Goal: Task Accomplishment & Management: Manage account settings

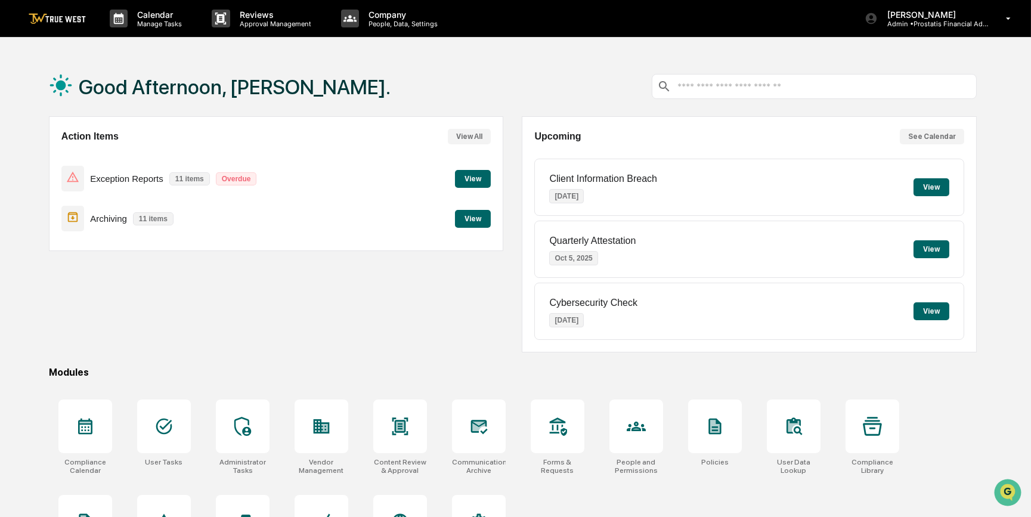
click at [469, 173] on button "View" at bounding box center [473, 179] width 36 height 18
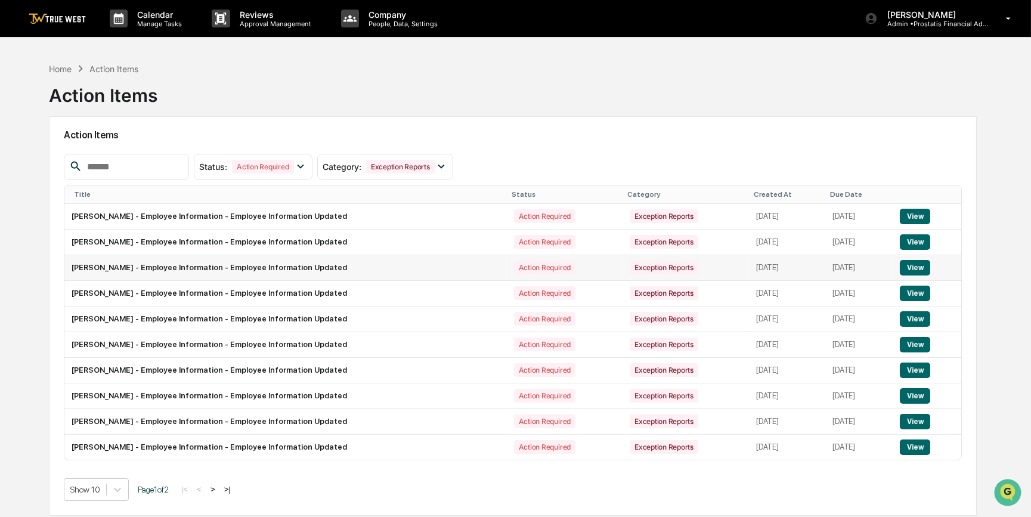
click at [921, 265] on button "View" at bounding box center [915, 268] width 30 height 16
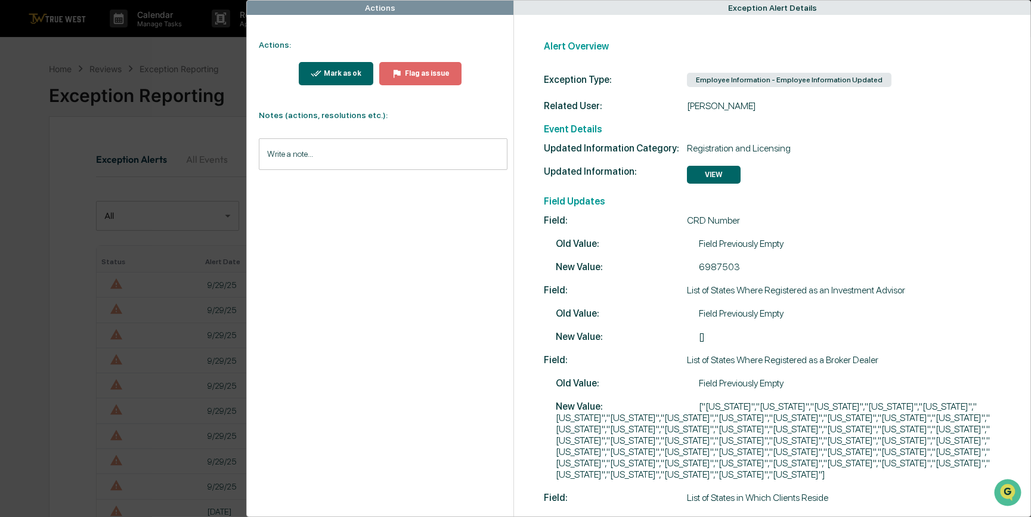
click at [144, 245] on div "Actions Actions: Mark as ok Flag as issue Notes (actions, resolutions etc.): Wr…" at bounding box center [515, 258] width 1031 height 517
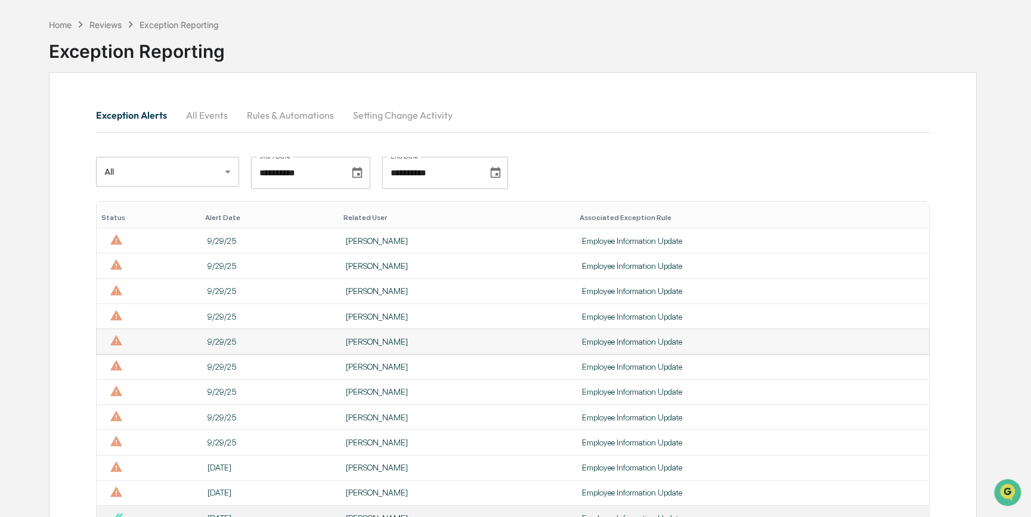
scroll to position [217, 0]
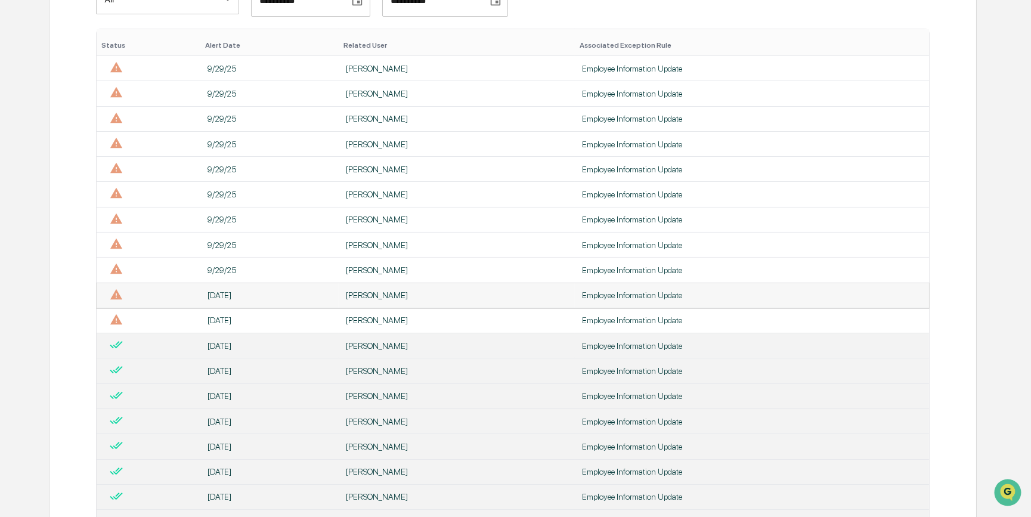
click at [634, 299] on div "Employee Information Update" at bounding box center [752, 295] width 340 height 10
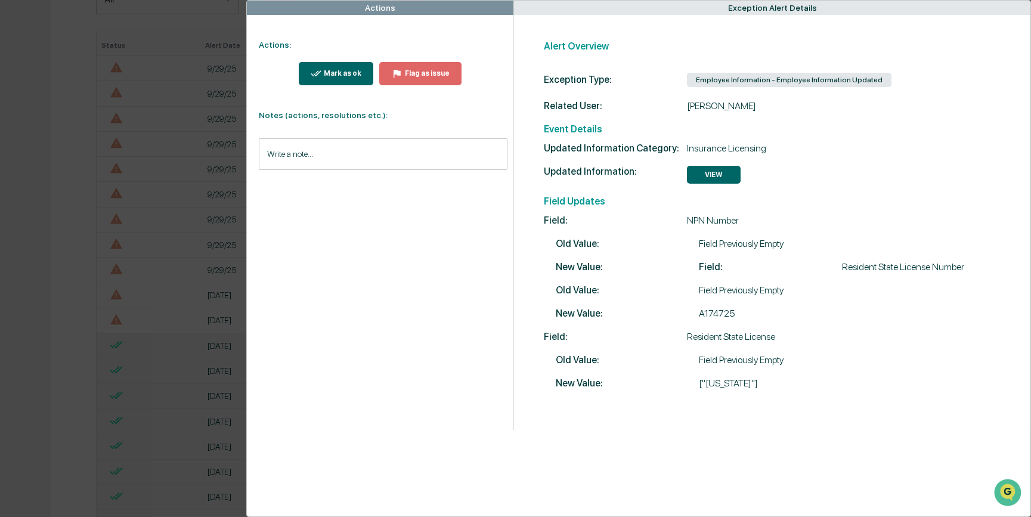
click at [348, 71] on div "Mark as ok" at bounding box center [342, 73] width 40 height 8
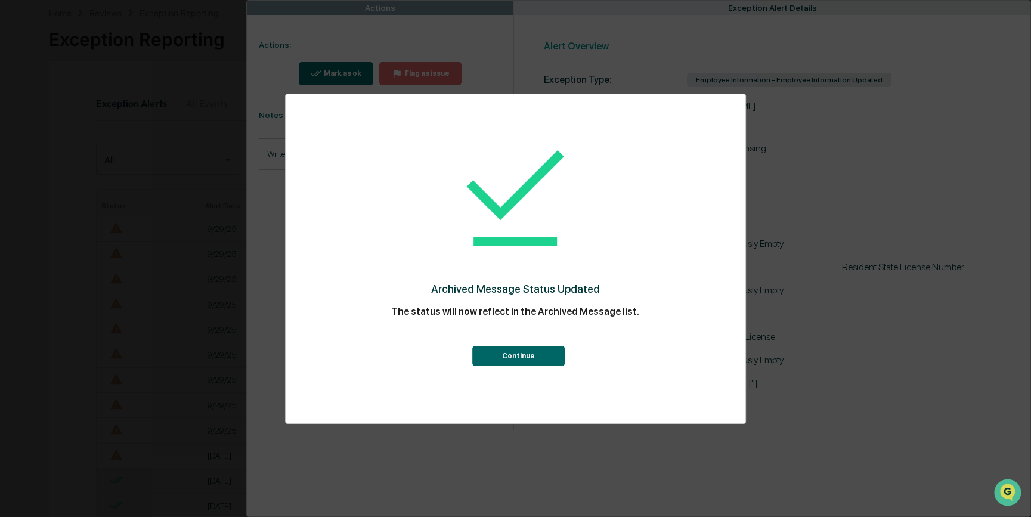
scroll to position [217, 0]
click at [524, 356] on button "Continue" at bounding box center [518, 356] width 92 height 20
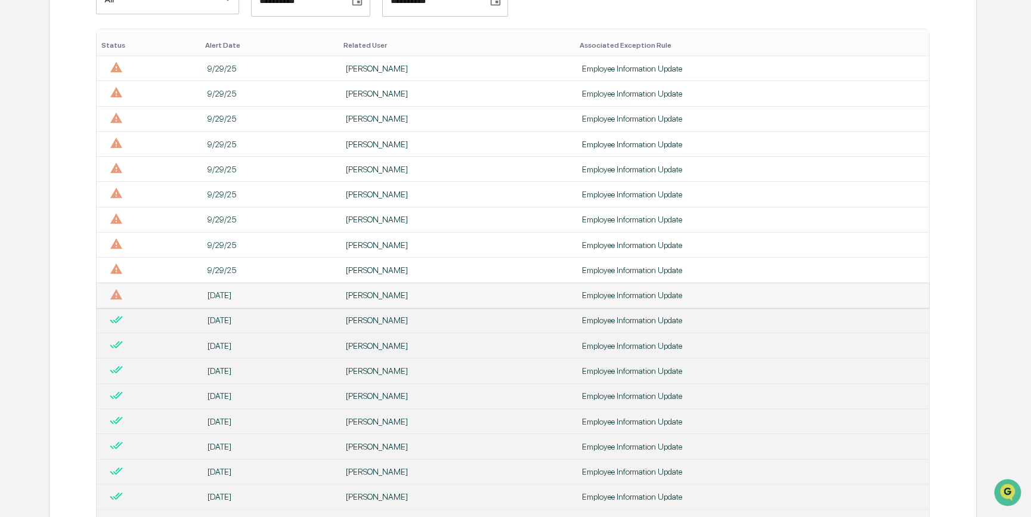
click at [454, 292] on td "[PERSON_NAME]" at bounding box center [457, 295] width 236 height 25
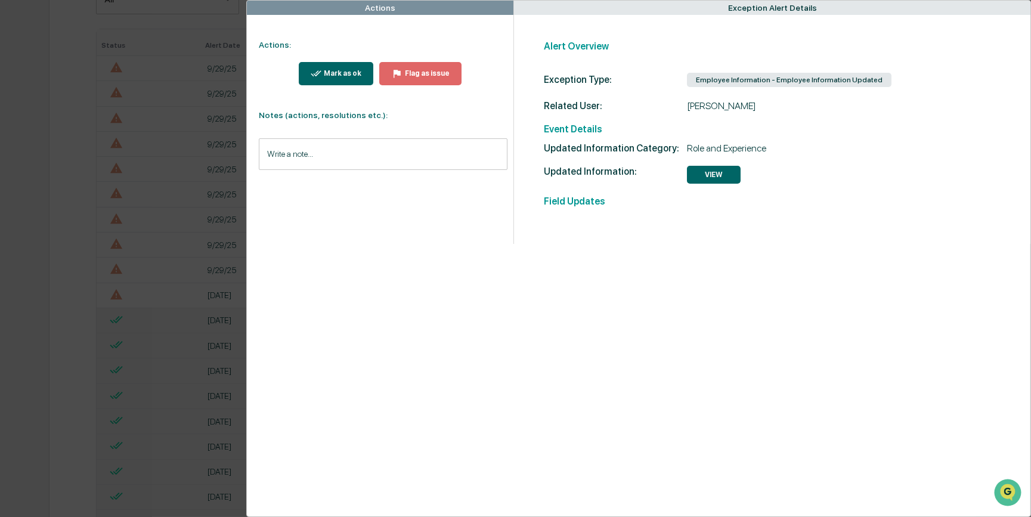
click at [327, 75] on div "Mark as ok" at bounding box center [342, 73] width 40 height 8
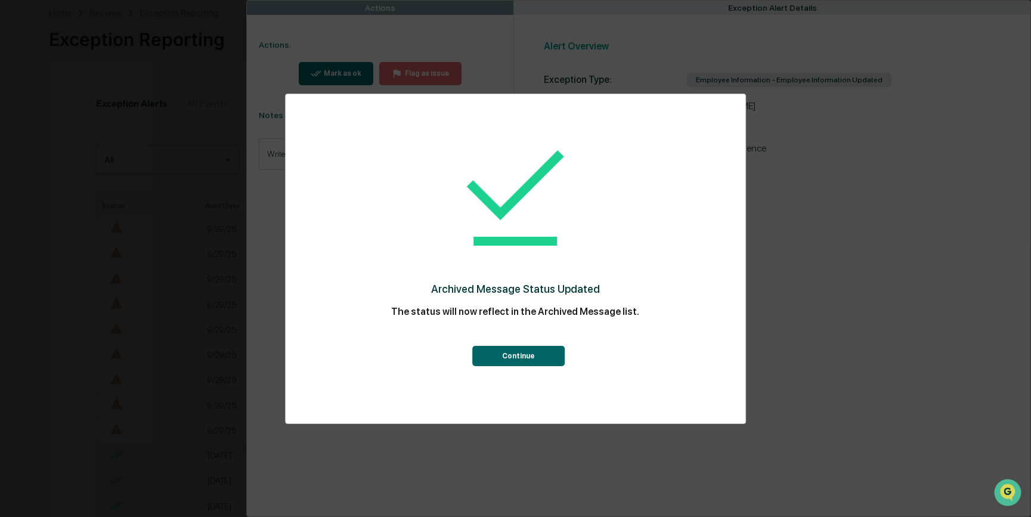
scroll to position [217, 0]
click at [497, 361] on button "Continue" at bounding box center [518, 356] width 92 height 20
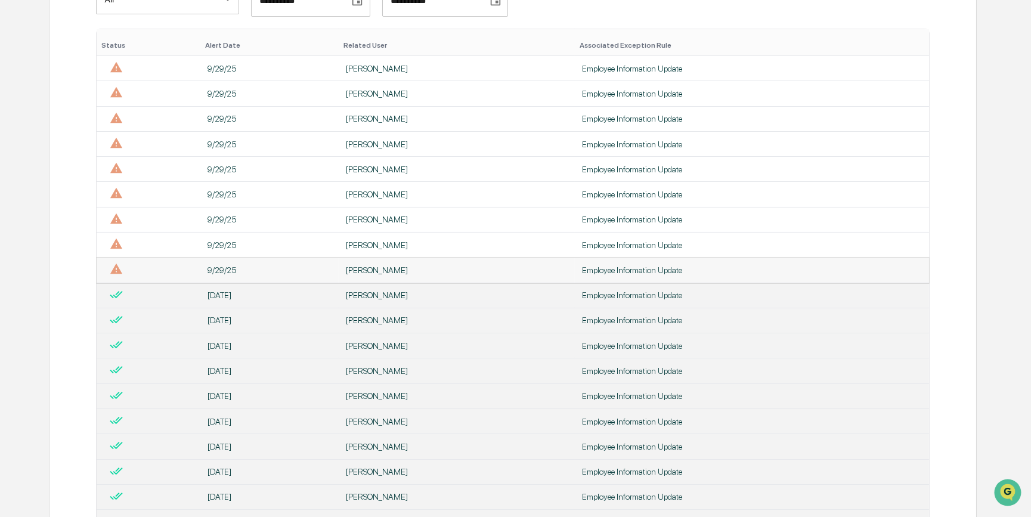
click at [388, 271] on div "[PERSON_NAME]" at bounding box center [457, 270] width 222 height 10
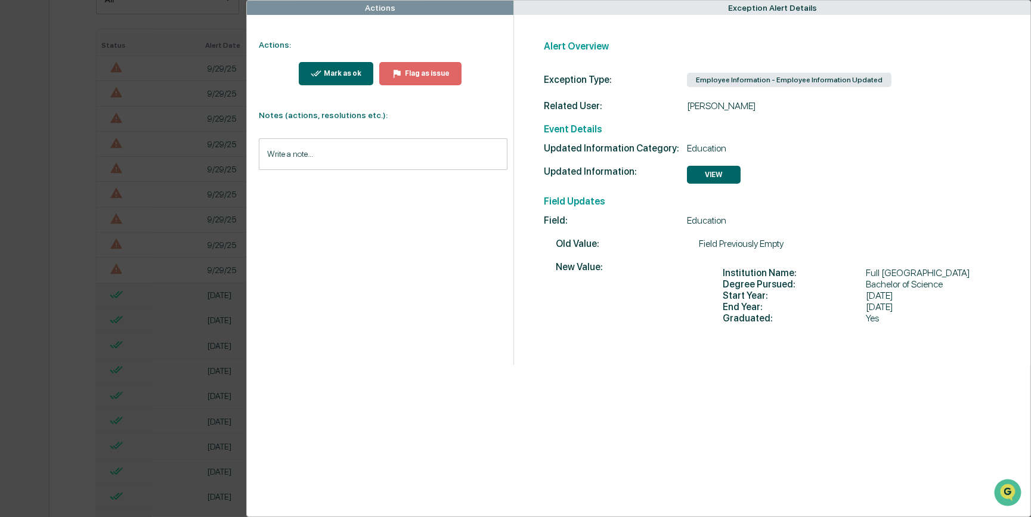
click at [69, 266] on div "Actions Actions: Mark as ok Flag as issue Notes (actions, resolutions etc.): Wr…" at bounding box center [515, 258] width 1031 height 517
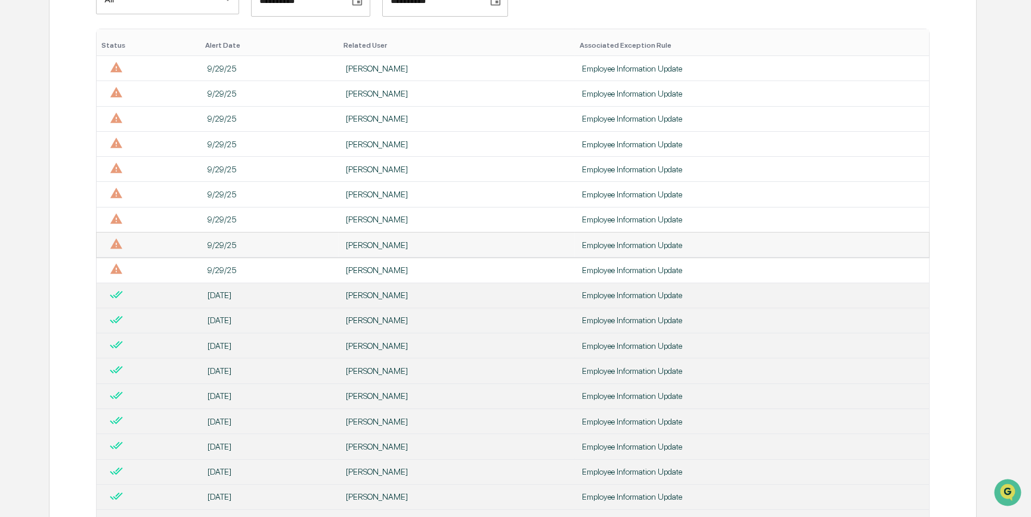
click at [636, 246] on div "Employee Information Update" at bounding box center [752, 245] width 340 height 10
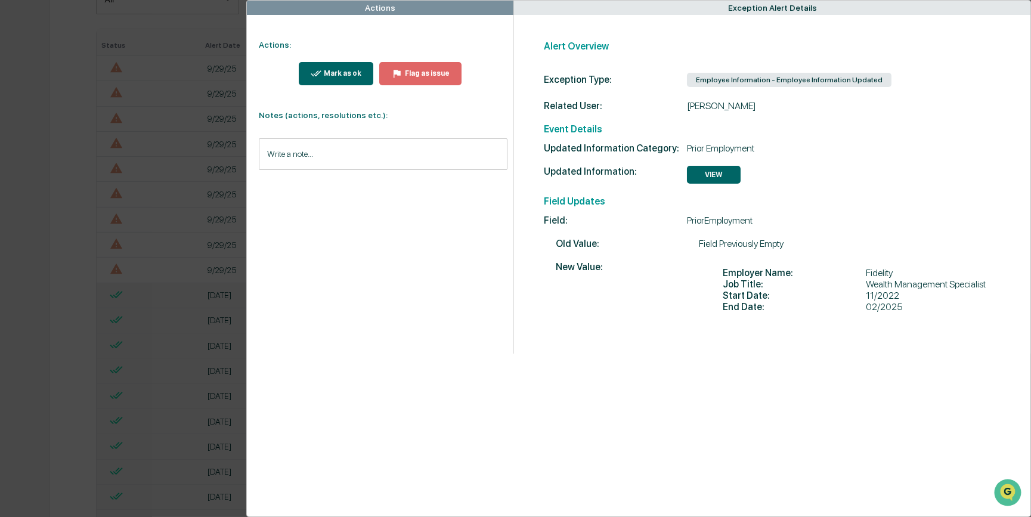
click at [76, 232] on div "Actions Actions: Mark as ok Flag as issue Notes (actions, resolutions etc.): Wr…" at bounding box center [515, 258] width 1031 height 517
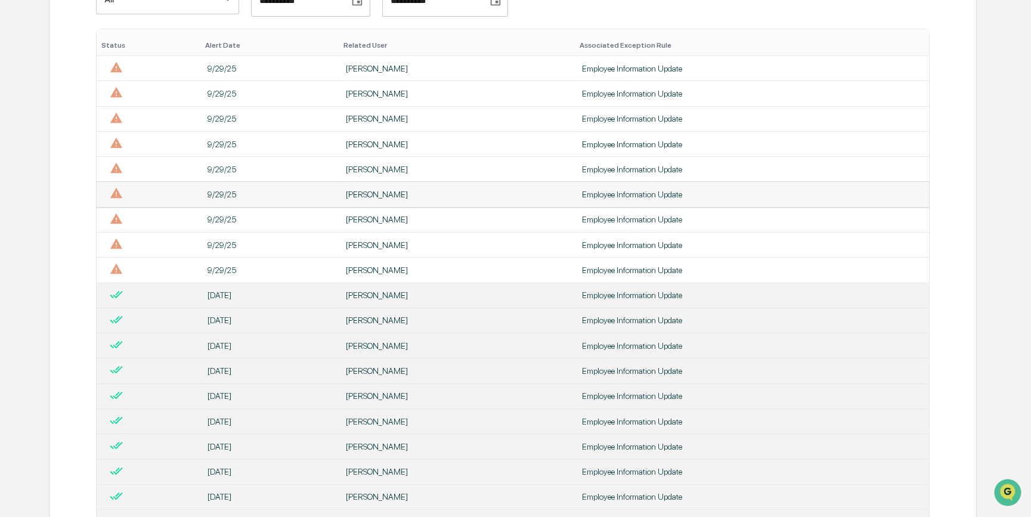
click at [625, 199] on div "Employee Information Update" at bounding box center [752, 195] width 340 height 10
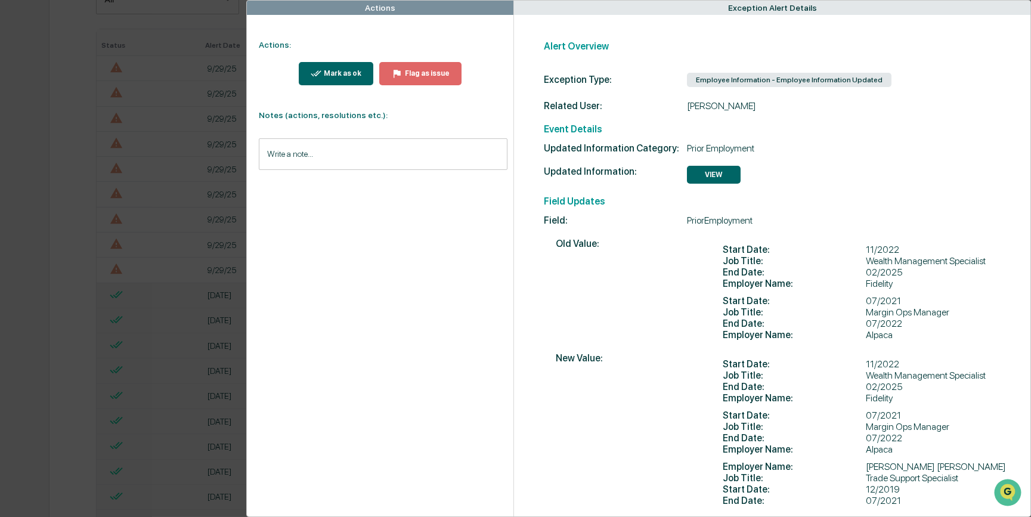
click at [30, 218] on div "Actions Actions: Mark as ok Flag as issue Notes (actions, resolutions etc.): Wr…" at bounding box center [515, 258] width 1031 height 517
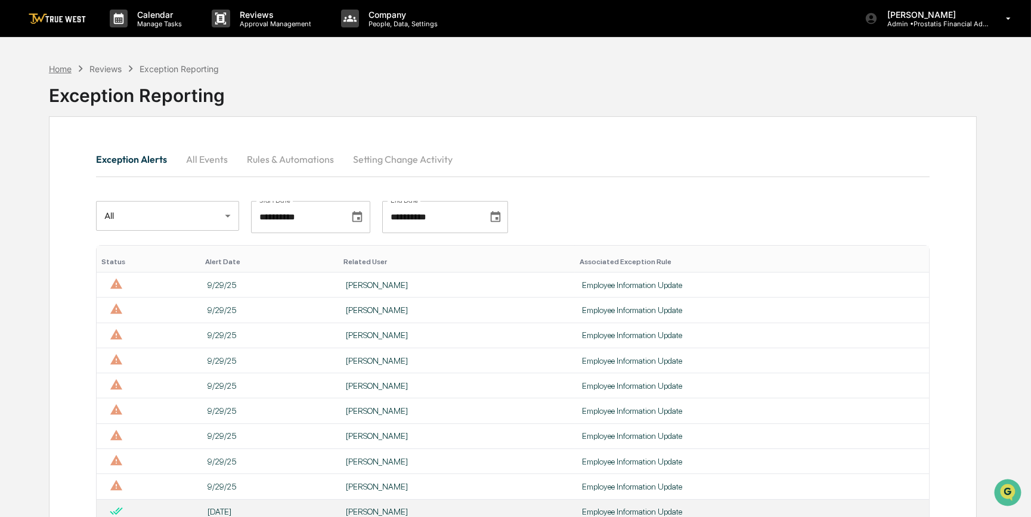
click at [53, 66] on div "Home" at bounding box center [60, 69] width 23 height 10
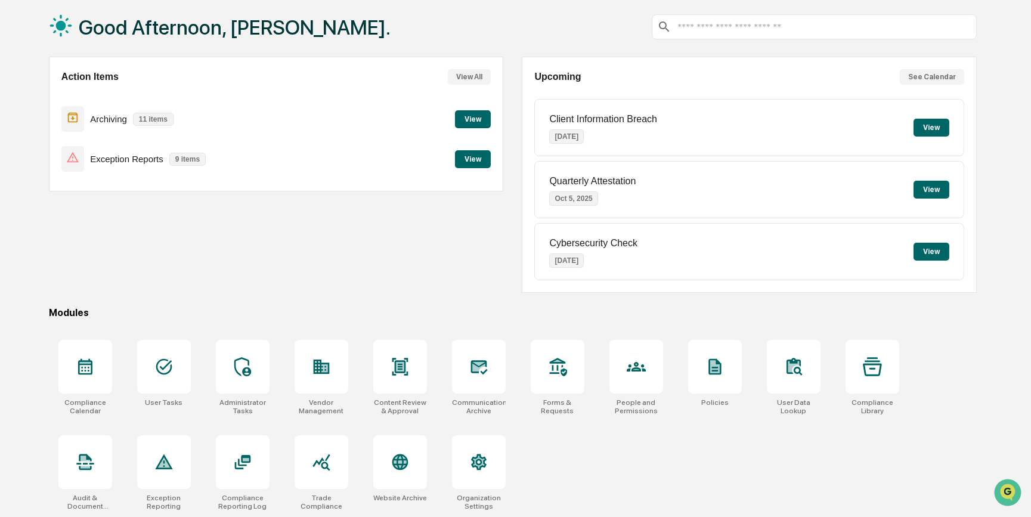
scroll to position [61, 0]
click at [644, 373] on icon at bounding box center [636, 366] width 19 height 19
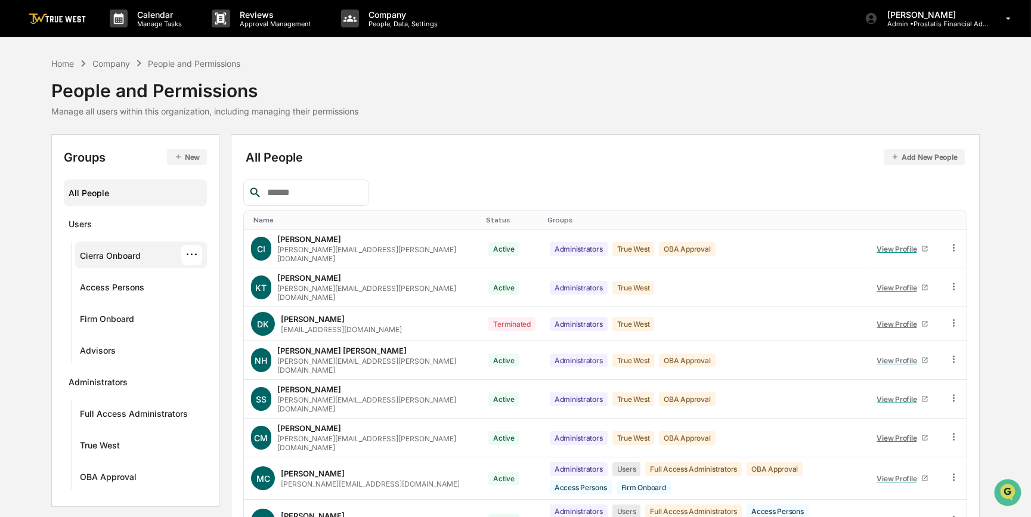
click at [122, 256] on div "Cierra Onboard" at bounding box center [110, 258] width 61 height 14
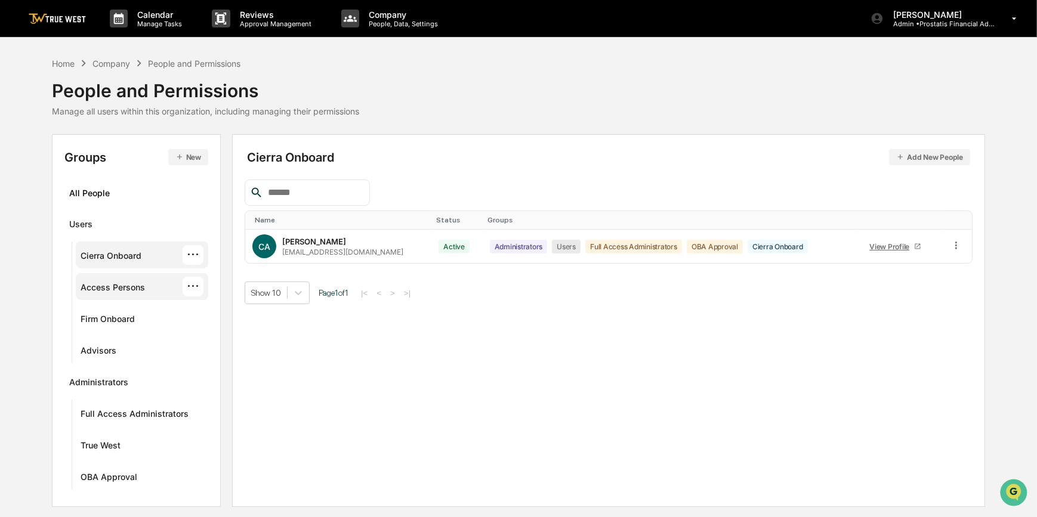
click at [129, 288] on div "Access Persons" at bounding box center [113, 289] width 64 height 14
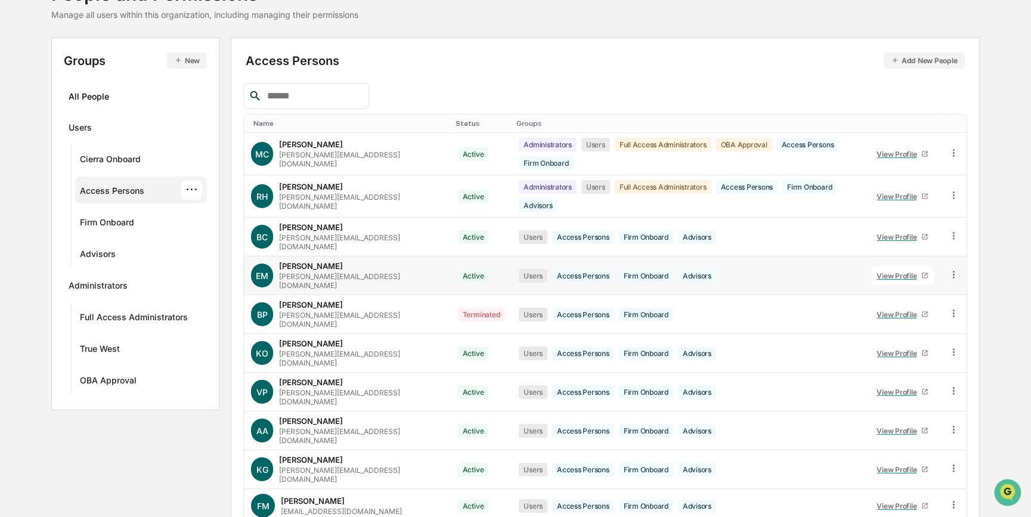
scroll to position [104, 0]
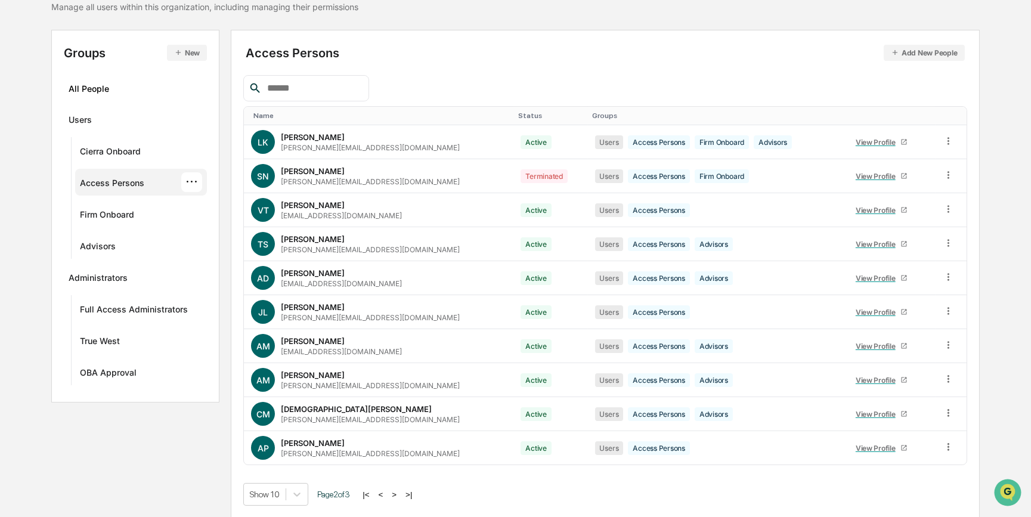
click at [399, 491] on button ">" at bounding box center [394, 495] width 12 height 10
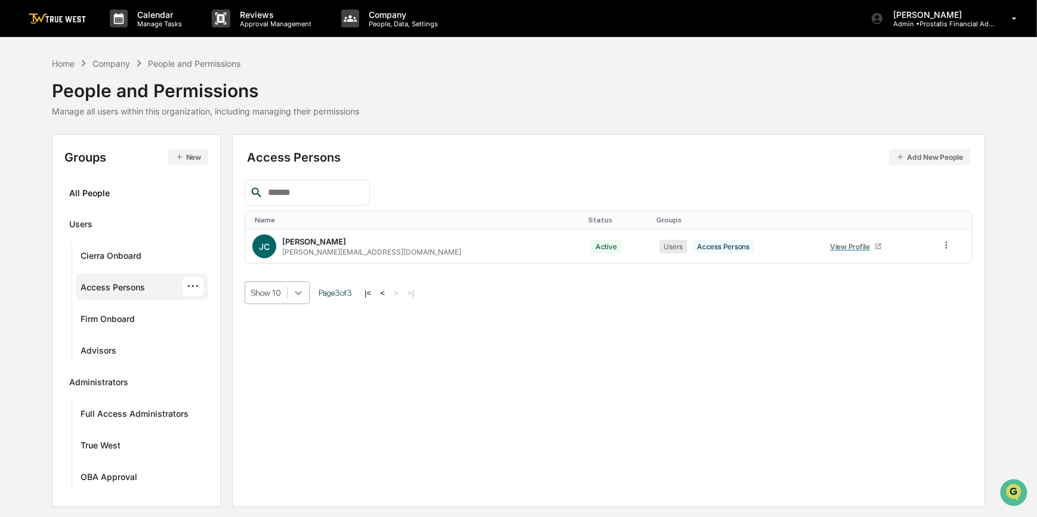
click at [299, 295] on icon at bounding box center [298, 293] width 12 height 12
click at [288, 381] on div "Show 50" at bounding box center [277, 377] width 64 height 19
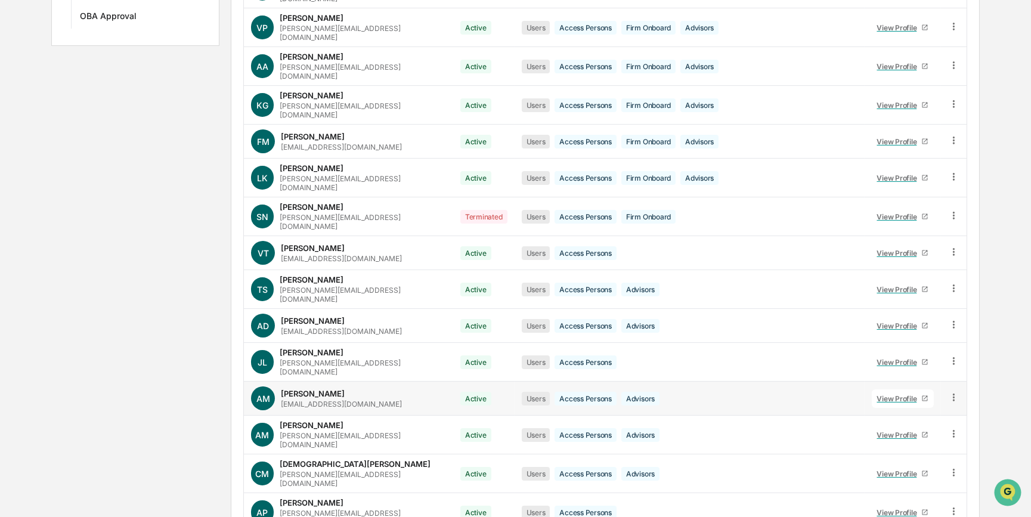
scroll to position [486, 0]
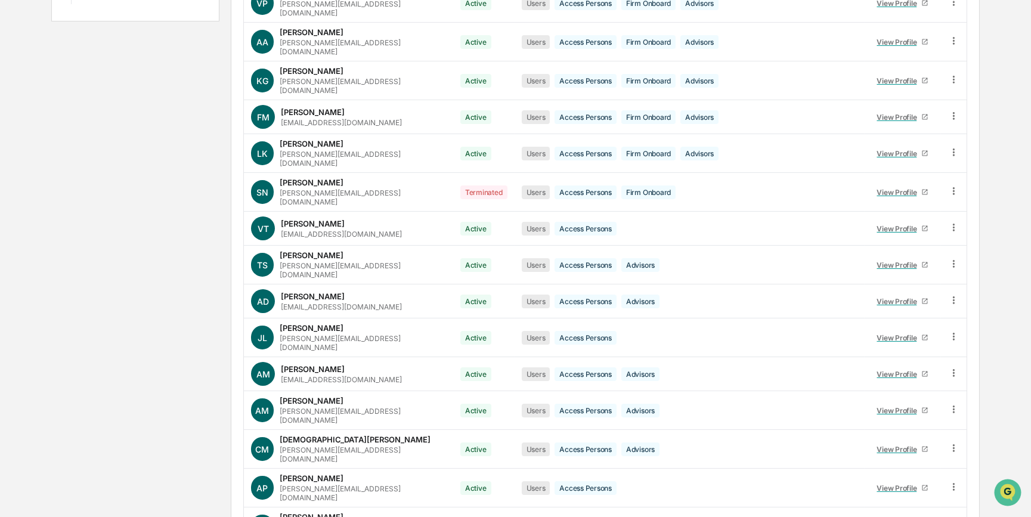
click at [179, 256] on div "Groups New All People Users Cierra Onboard Access Persons ··· Firm Onboard Advi…" at bounding box center [515, 124] width 928 height 951
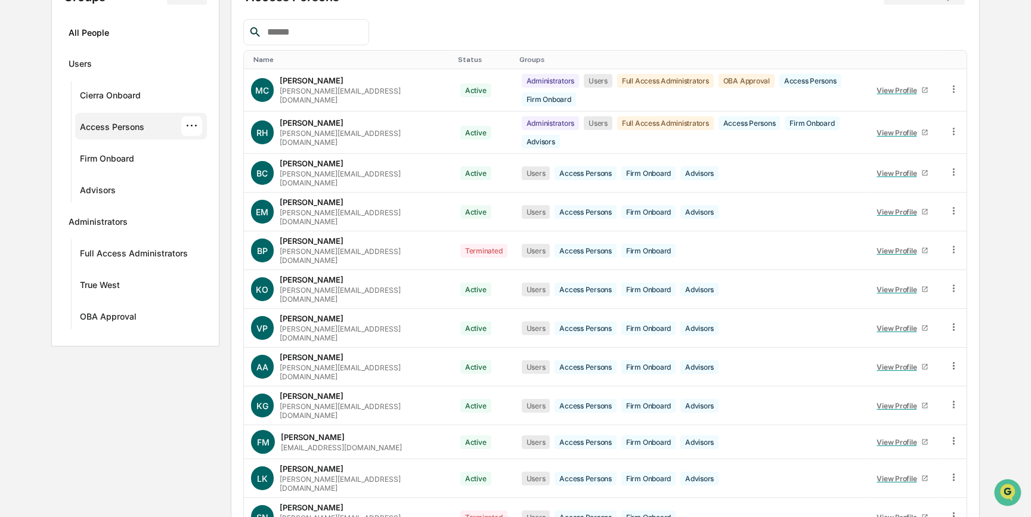
scroll to position [0, 0]
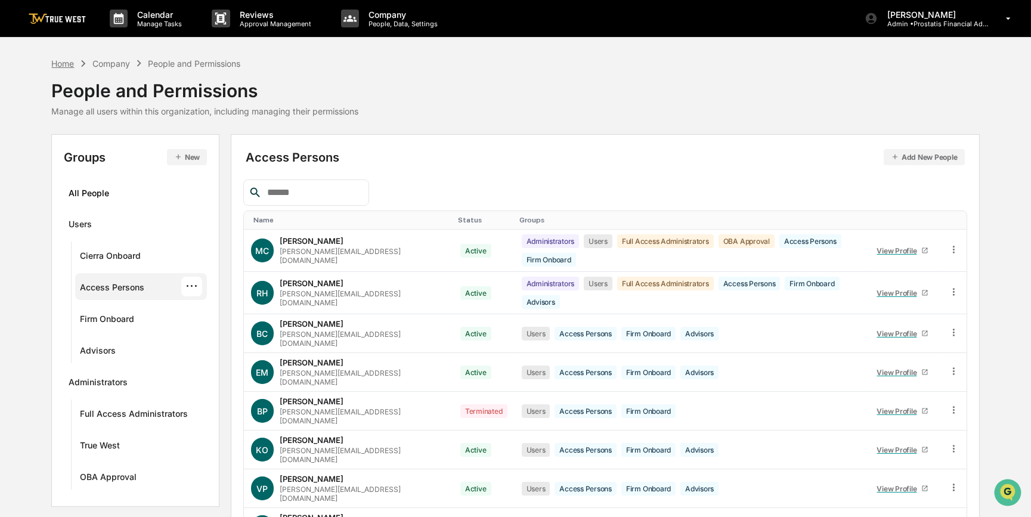
click at [54, 62] on div "Home" at bounding box center [62, 63] width 23 height 10
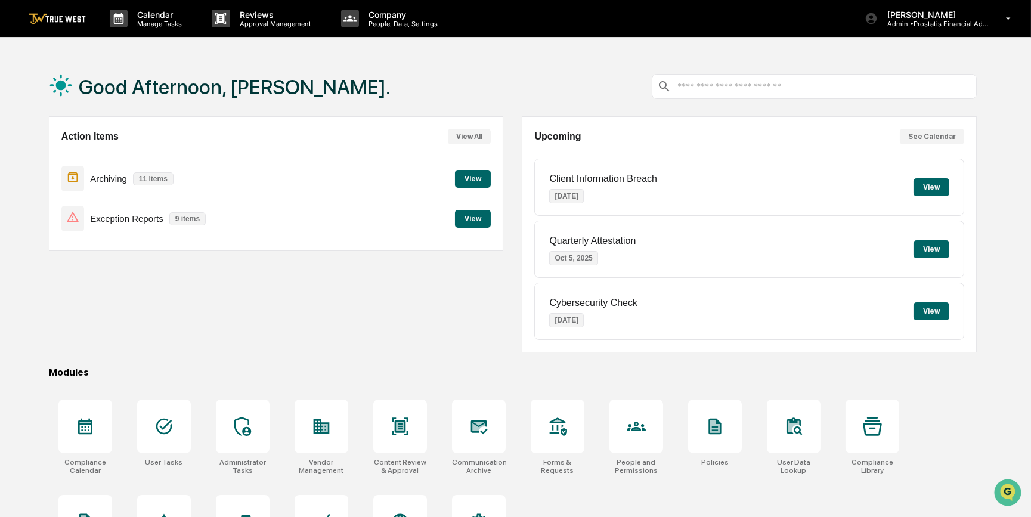
click at [478, 219] on button "View" at bounding box center [473, 219] width 36 height 18
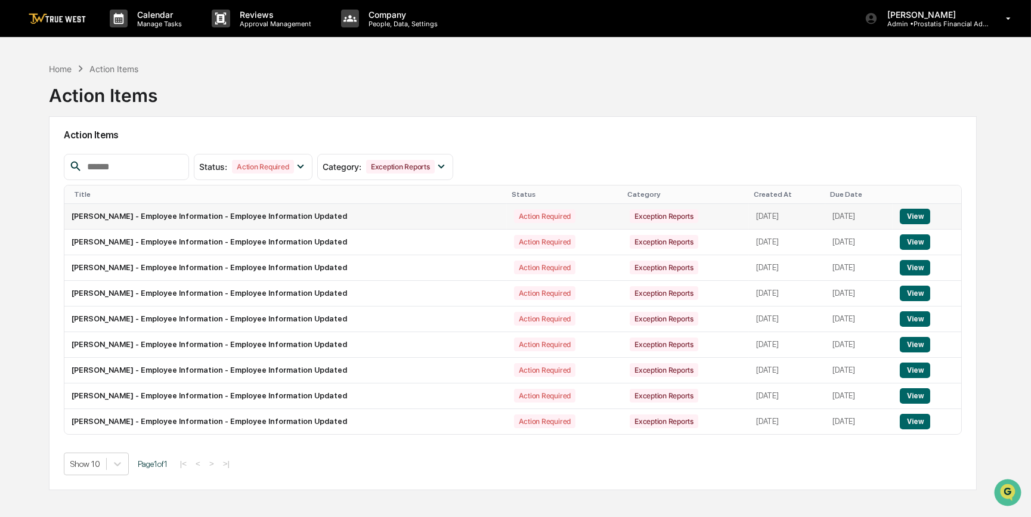
click at [922, 210] on button "View" at bounding box center [915, 217] width 30 height 16
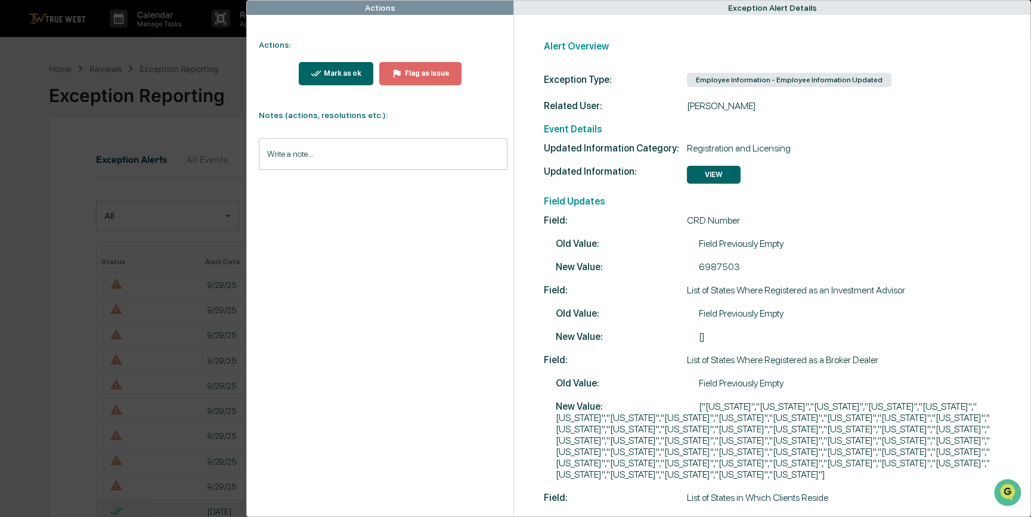
click at [322, 75] on icon "modal" at bounding box center [316, 73] width 11 height 11
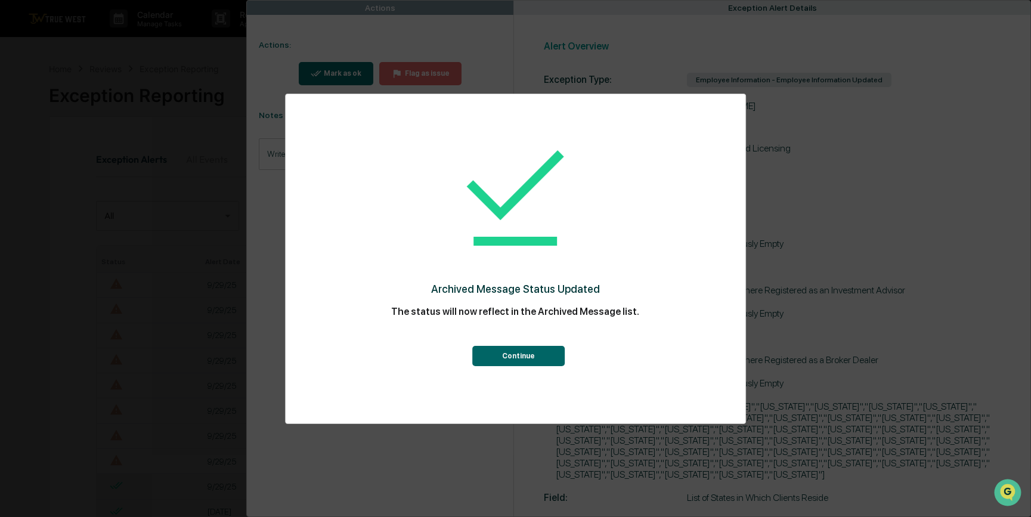
click at [526, 352] on button "Continue" at bounding box center [518, 356] width 92 height 20
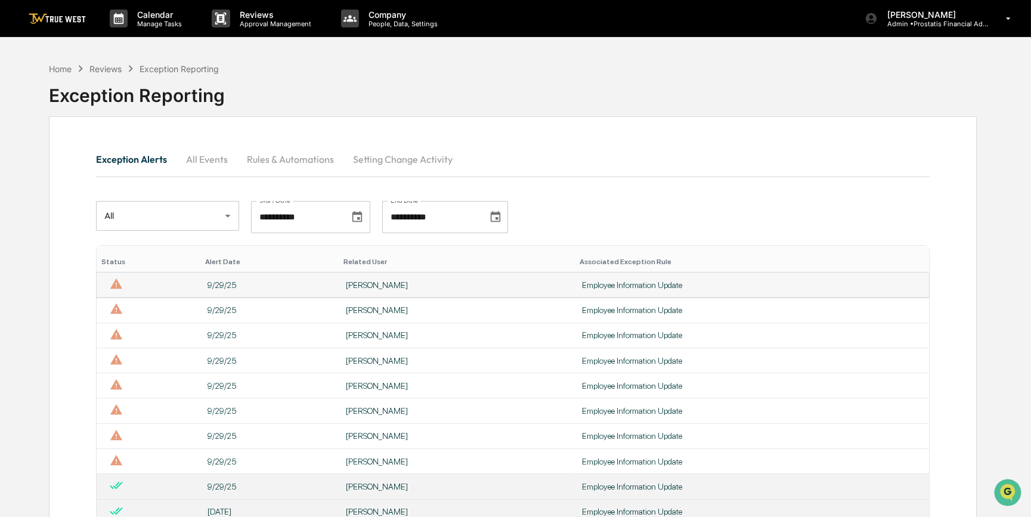
click at [627, 283] on div "Employee Information Update" at bounding box center [752, 285] width 340 height 10
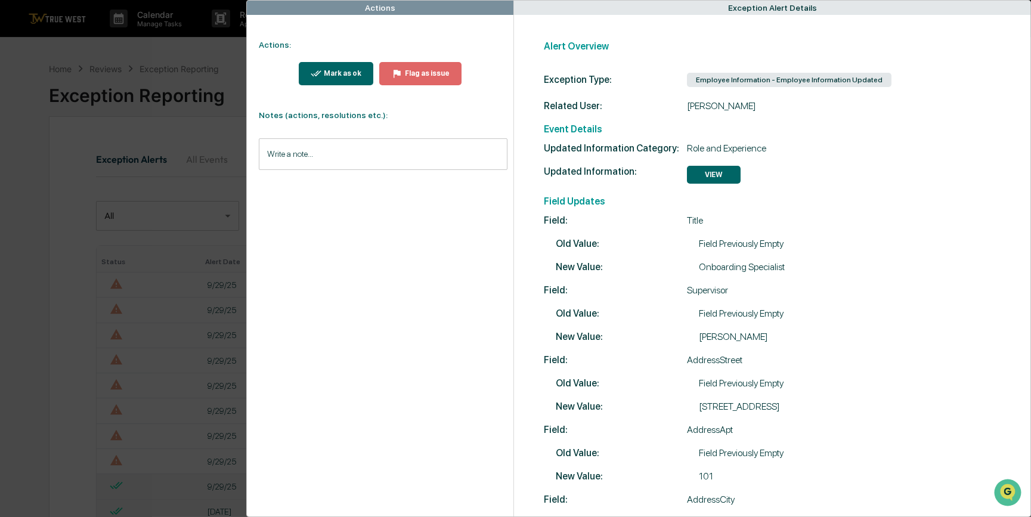
click at [363, 79] on button "Mark as ok" at bounding box center [336, 73] width 75 height 23
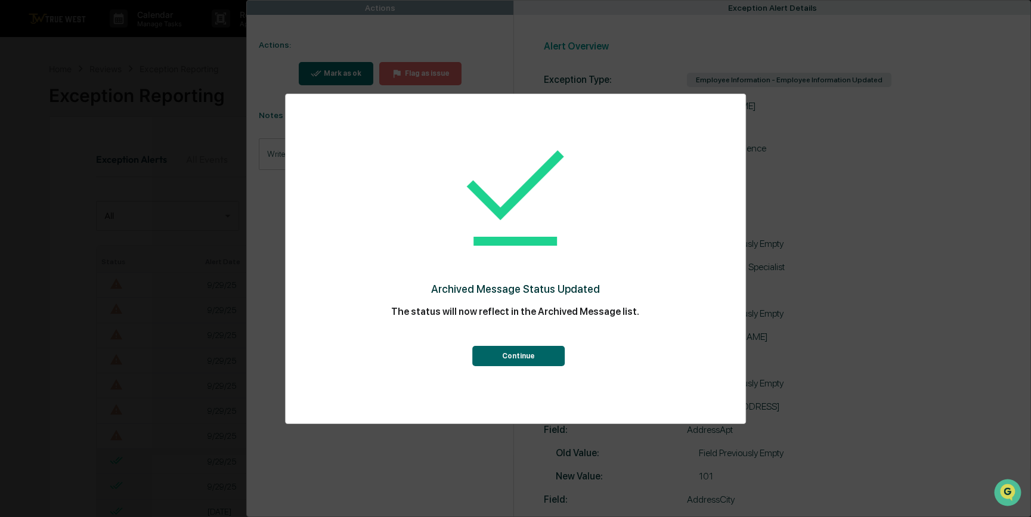
click at [502, 351] on button "Continue" at bounding box center [518, 356] width 92 height 20
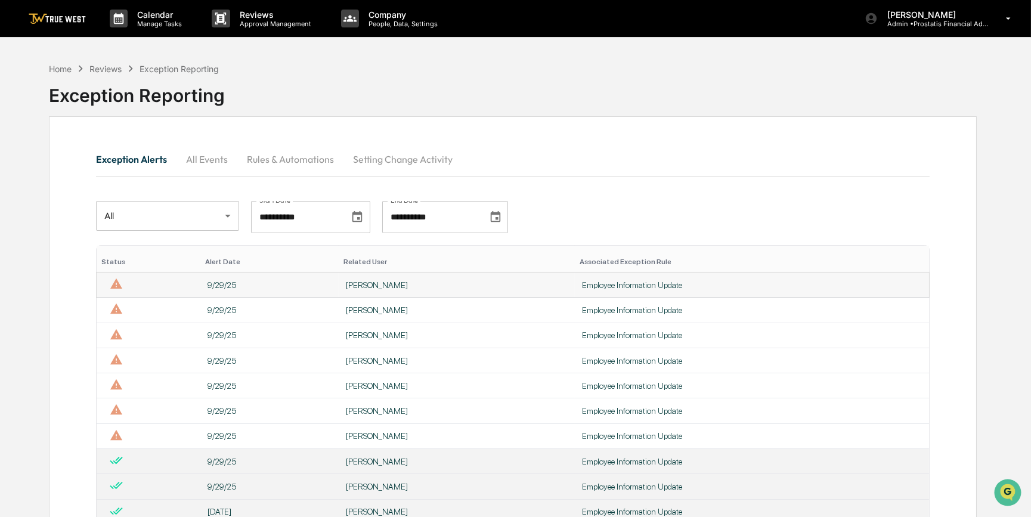
click at [628, 283] on div "Employee Information Update" at bounding box center [752, 285] width 340 height 10
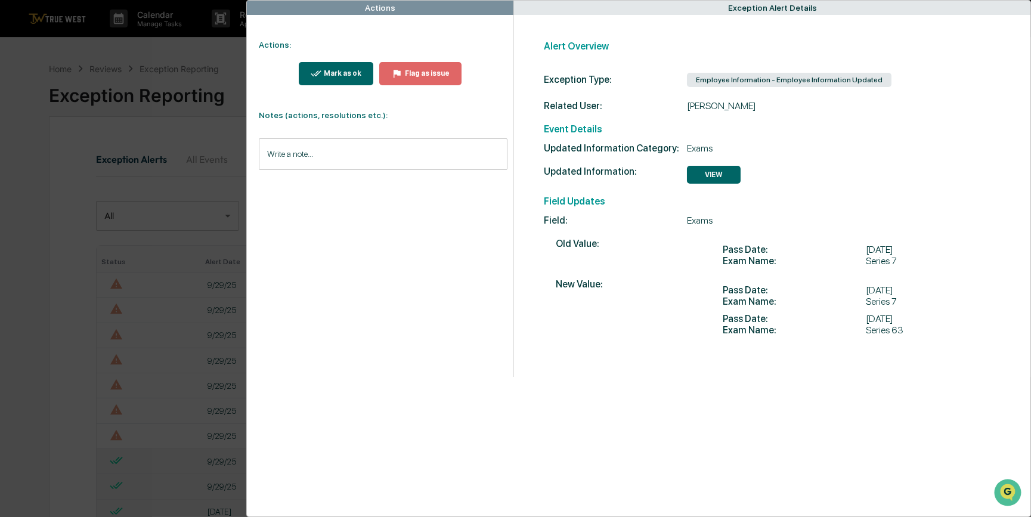
click at [343, 74] on div "Mark as ok" at bounding box center [342, 73] width 40 height 8
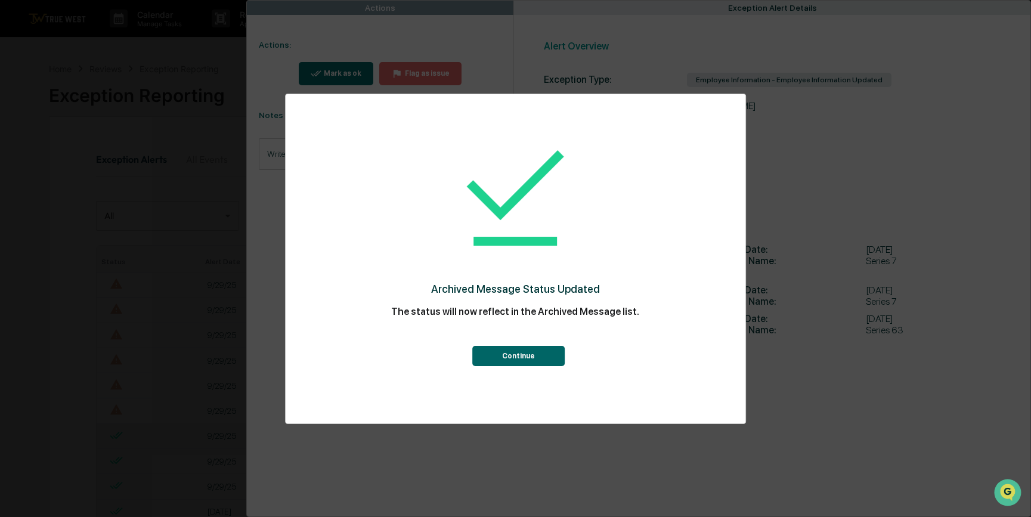
click at [537, 357] on button "Continue" at bounding box center [518, 356] width 92 height 20
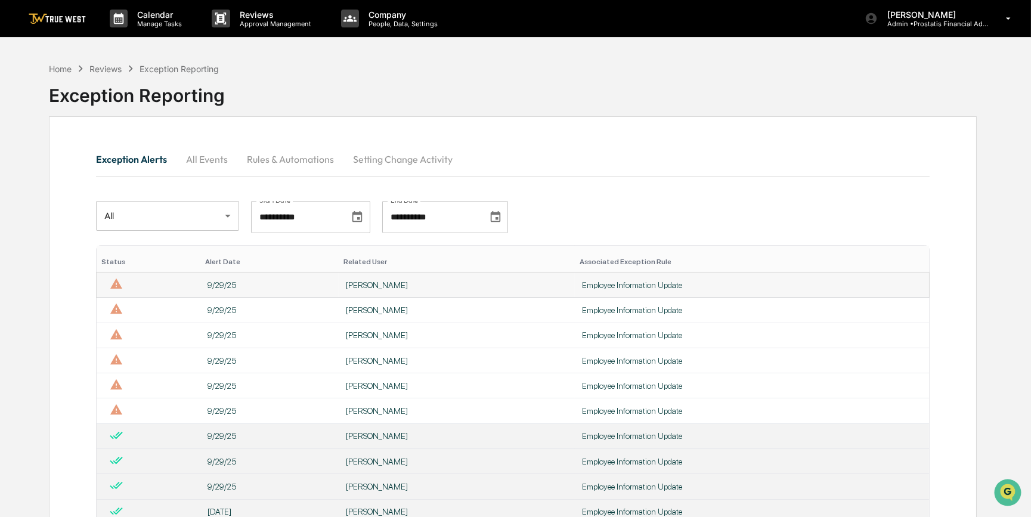
click at [394, 288] on div "[PERSON_NAME]" at bounding box center [457, 285] width 222 height 10
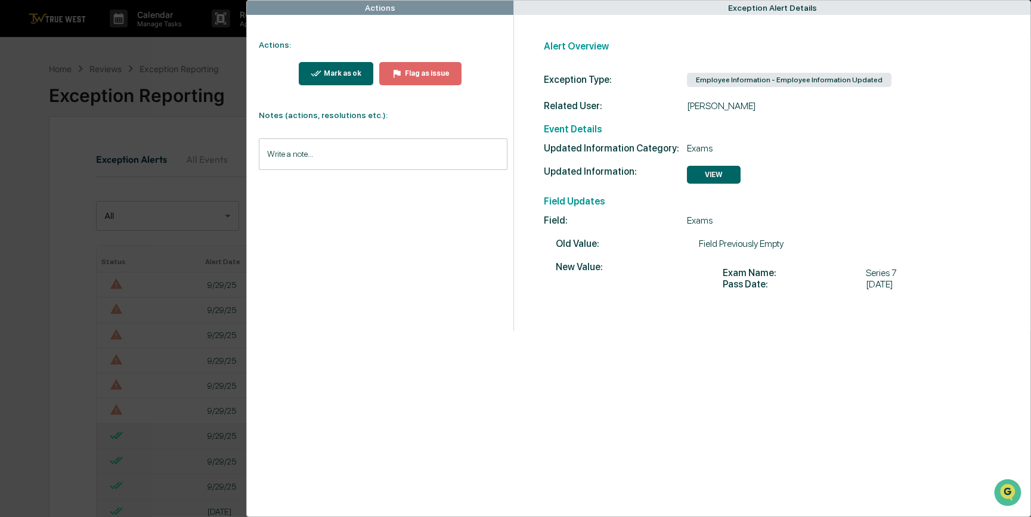
click at [357, 75] on div "Mark as ok" at bounding box center [342, 73] width 40 height 8
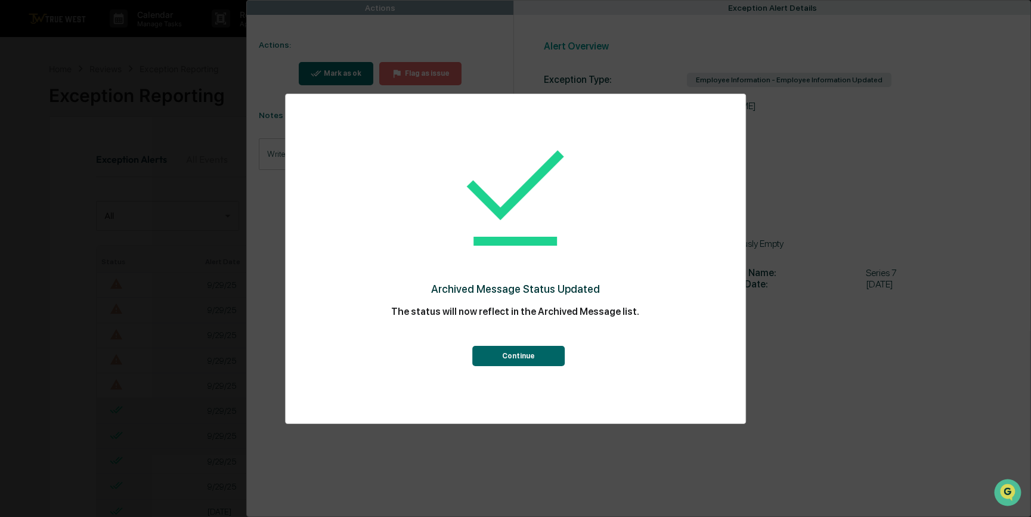
click at [536, 356] on button "Continue" at bounding box center [518, 356] width 92 height 20
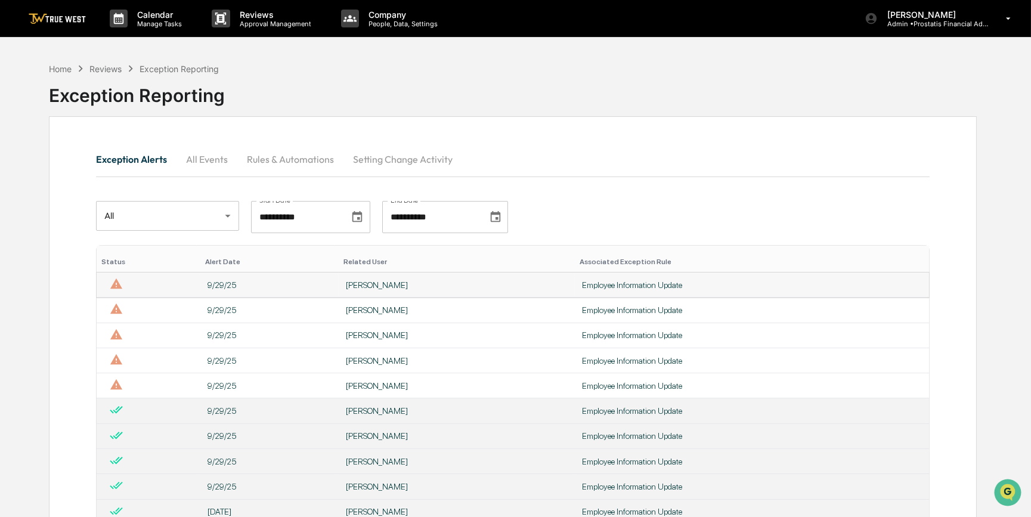
click at [362, 286] on div "[PERSON_NAME]" at bounding box center [457, 285] width 222 height 10
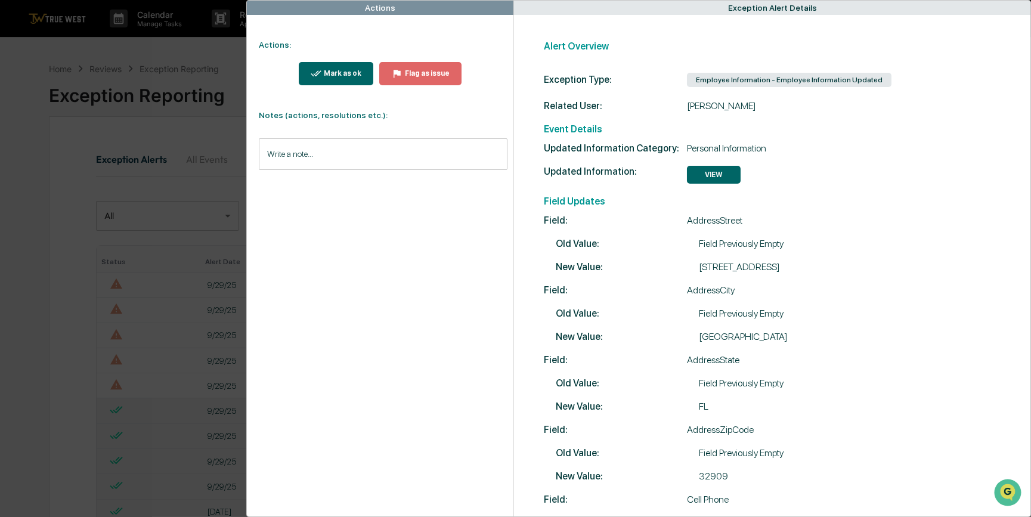
click at [337, 72] on div "Mark as ok" at bounding box center [342, 73] width 40 height 8
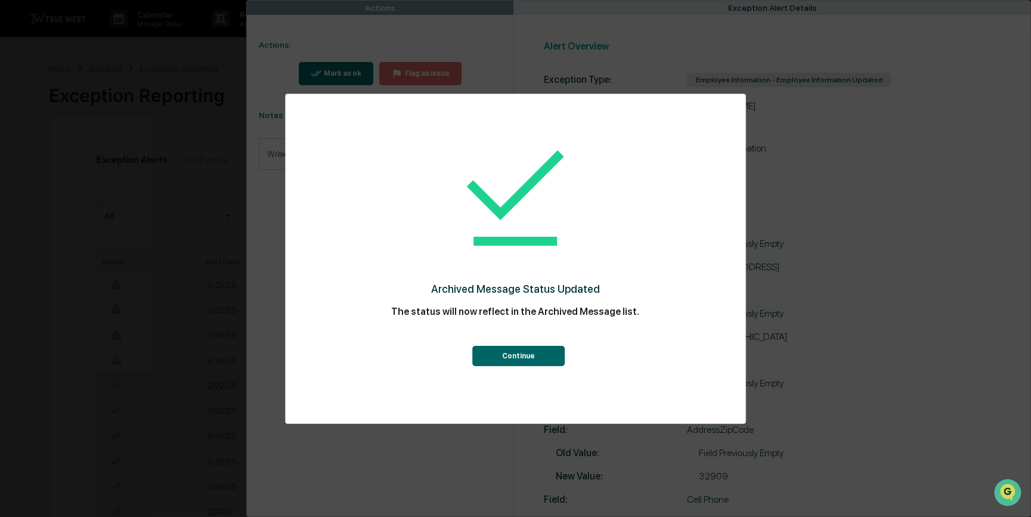
click at [501, 359] on button "Continue" at bounding box center [518, 356] width 92 height 20
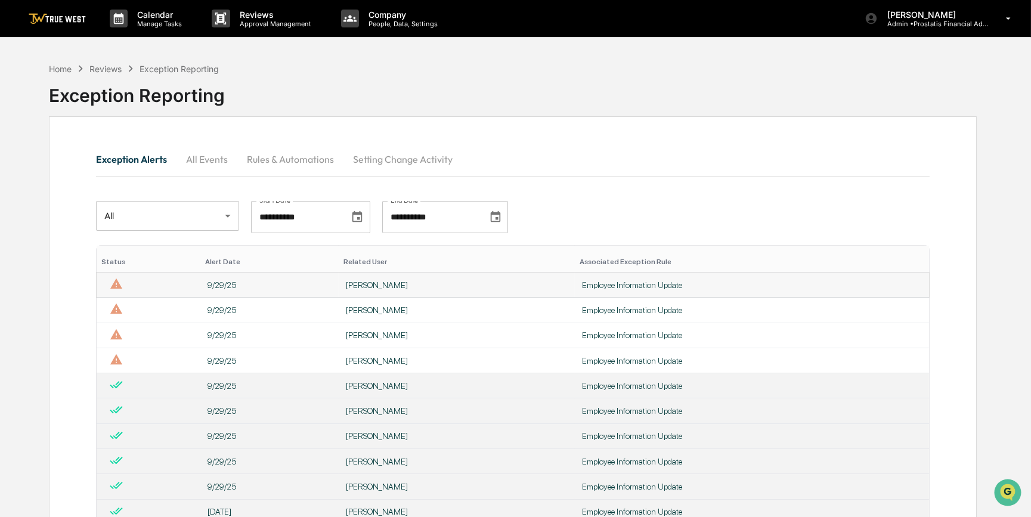
click at [392, 283] on div "[PERSON_NAME]" at bounding box center [457, 285] width 222 height 10
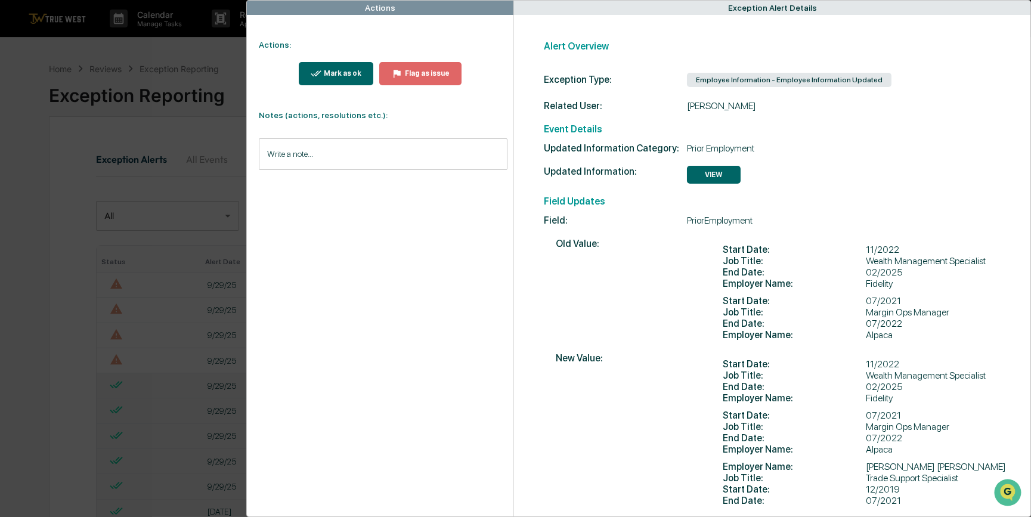
click at [332, 71] on div "Mark as ok" at bounding box center [342, 73] width 40 height 8
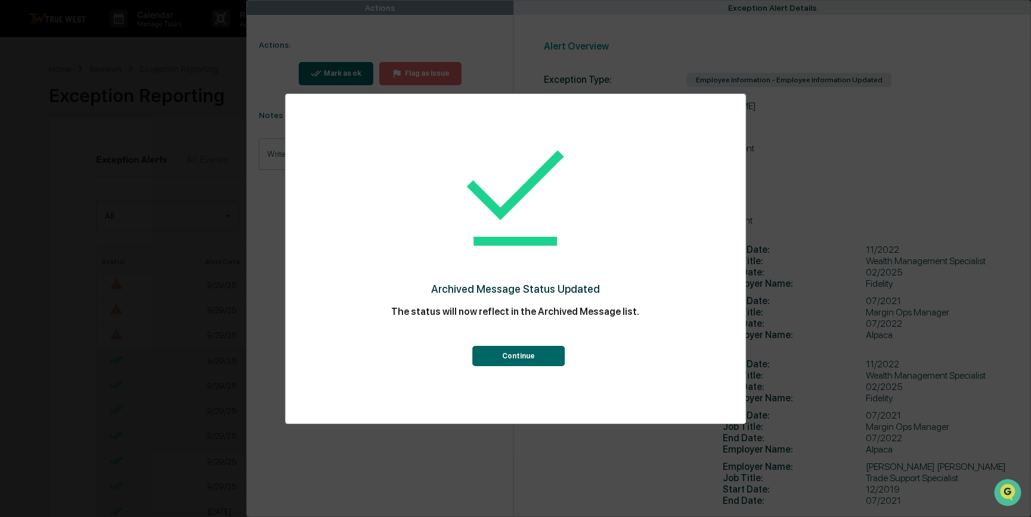
click at [536, 361] on button "Continue" at bounding box center [518, 356] width 92 height 20
